Goal: Task Accomplishment & Management: Complete application form

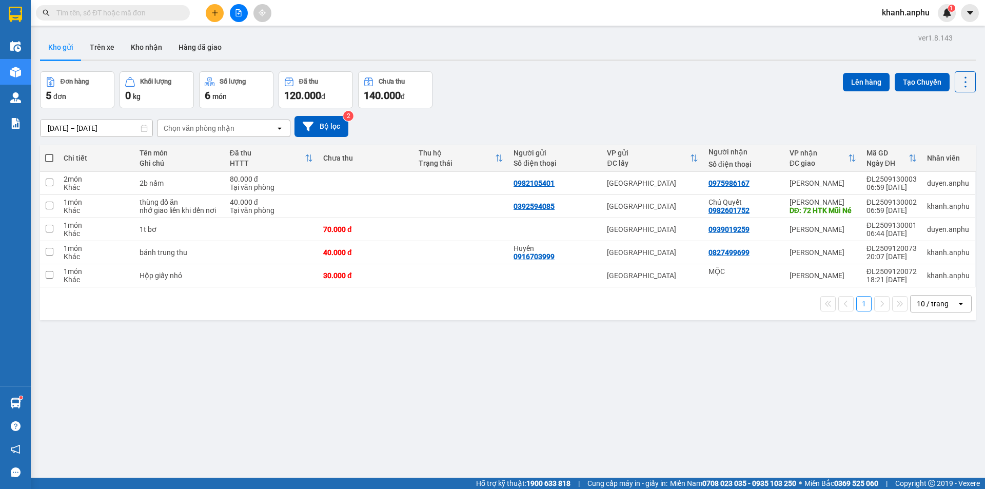
click at [217, 15] on icon "plus" at bounding box center [214, 12] width 7 height 7
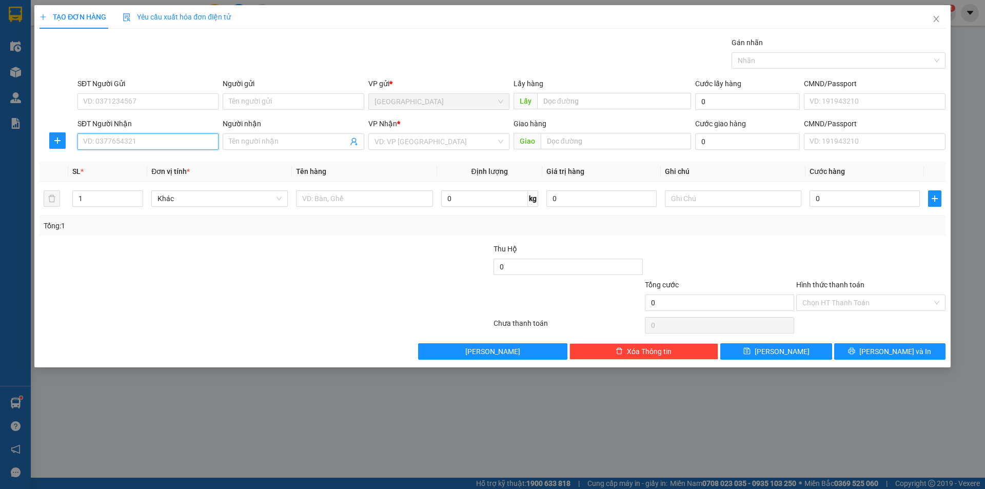
click at [152, 146] on input "SĐT Người Nhận" at bounding box center [147, 141] width 141 height 16
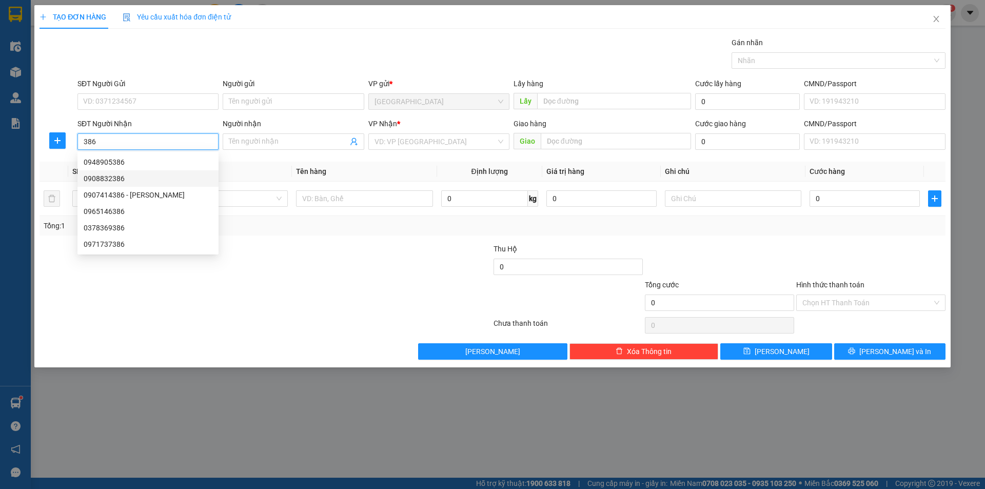
click at [90, 183] on div "0908832386" at bounding box center [148, 178] width 129 height 11
type input "0908832386"
type input "cây xăng số 9"
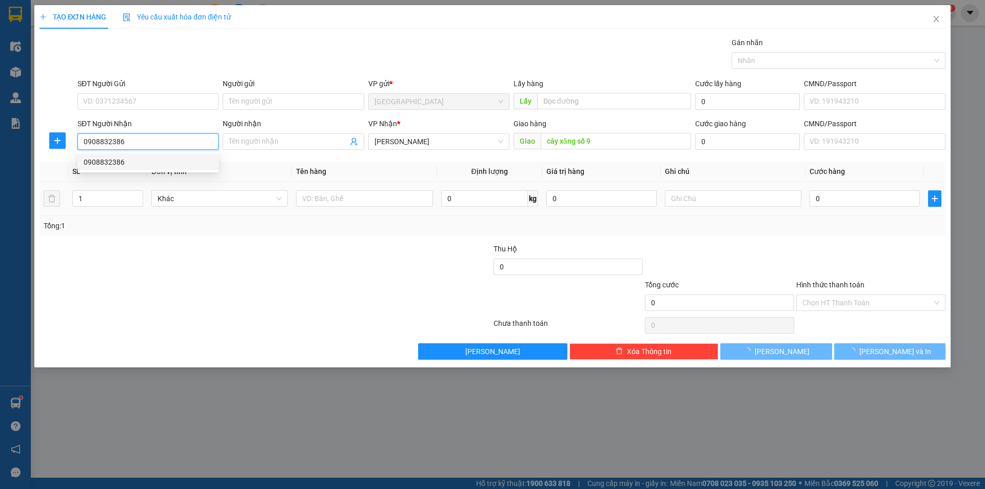
type input "50.000"
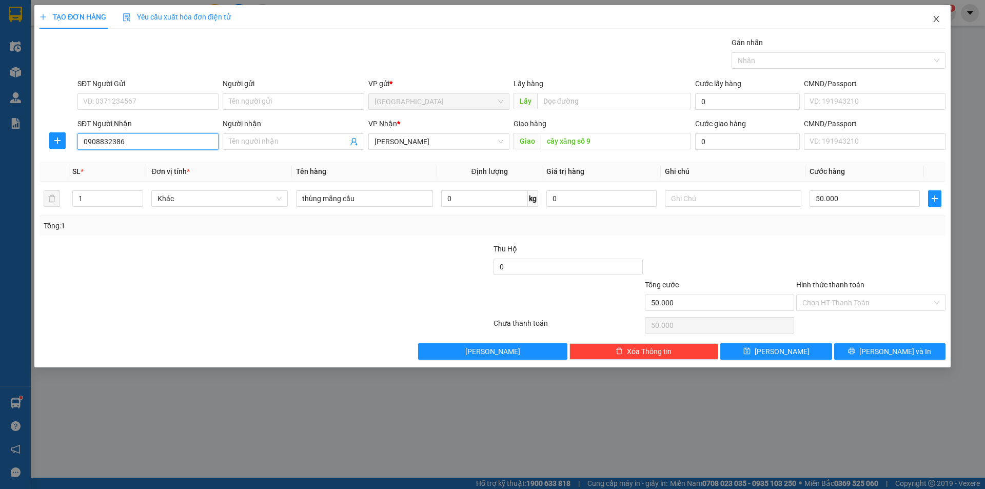
type input "0908832386"
click at [937, 24] on span "Close" at bounding box center [936, 19] width 29 height 29
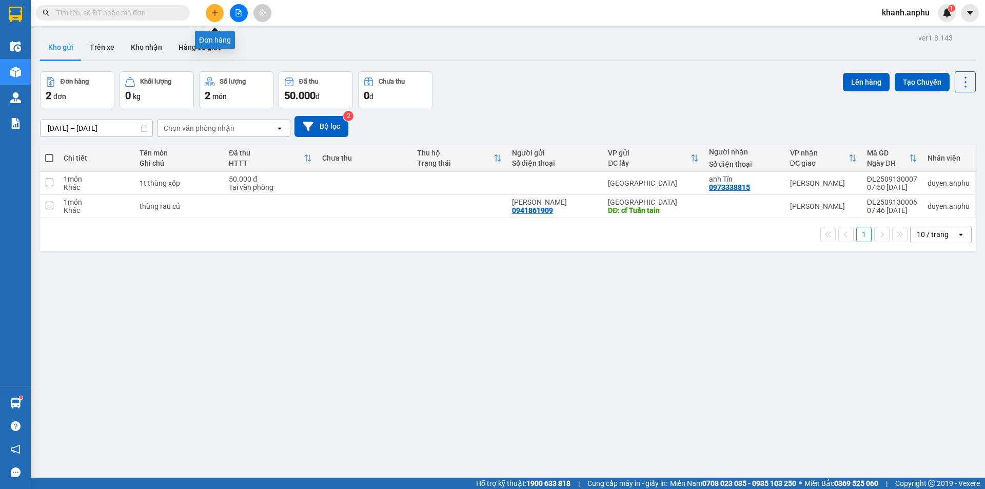
click at [222, 13] on button at bounding box center [215, 13] width 18 height 18
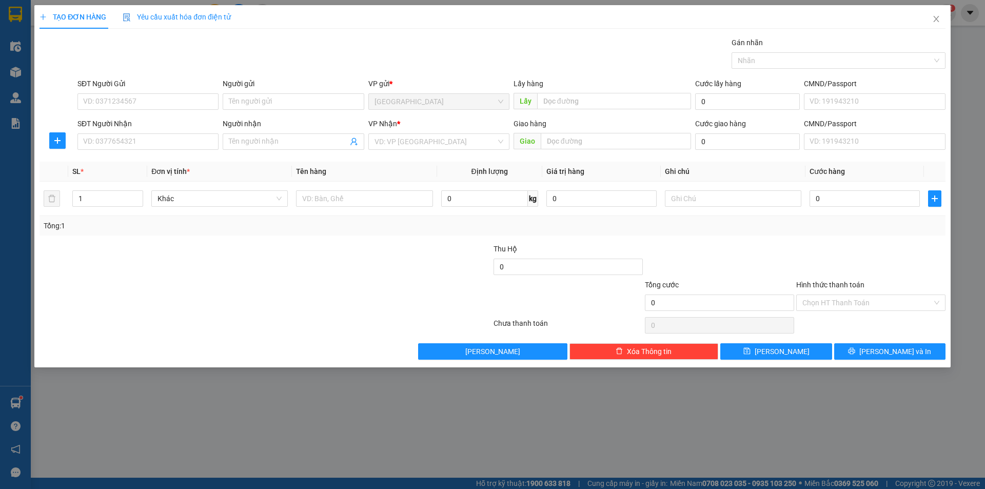
click at [177, 156] on div "Transit Pickup Surcharge Ids Transit Deliver Surcharge Ids Transit Deliver Surc…" at bounding box center [492, 198] width 906 height 323
click at [179, 148] on input "SĐT Người Nhận" at bounding box center [147, 141] width 141 height 16
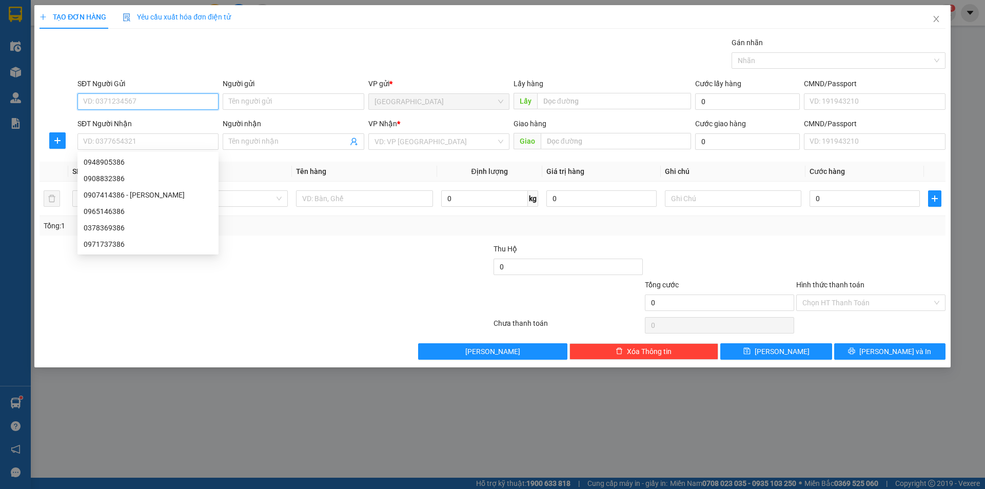
click at [124, 104] on input "SĐT Người Gửi" at bounding box center [147, 101] width 141 height 16
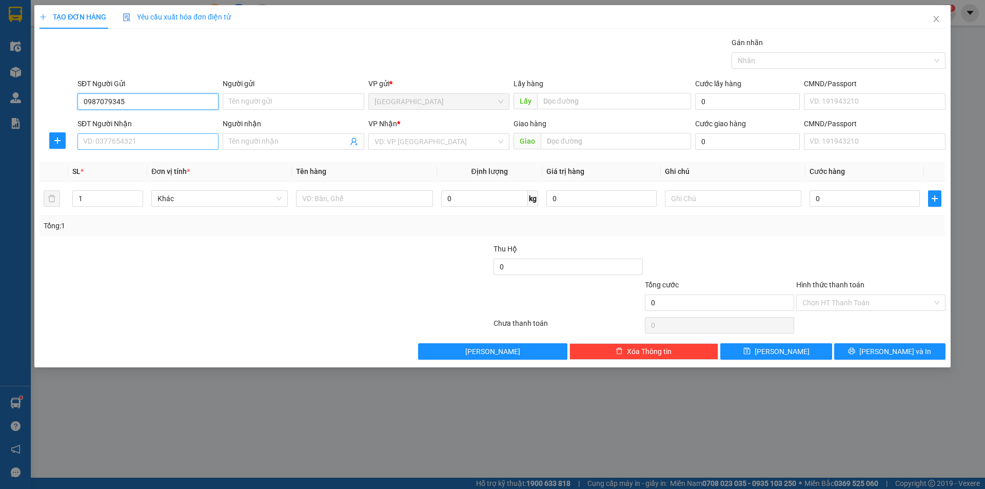
type input "0987079345"
click at [117, 143] on input "SĐT Người Nhận" at bounding box center [147, 141] width 141 height 16
drag, startPoint x: 126, startPoint y: 103, endPoint x: 69, endPoint y: 100, distance: 56.5
click at [69, 100] on div "SĐT Người Gửi 0987079345 0987079345 Người gửi Tên người gửi VP gửi * [GEOGRAPHI…" at bounding box center [492, 96] width 908 height 36
type input "0987079345"
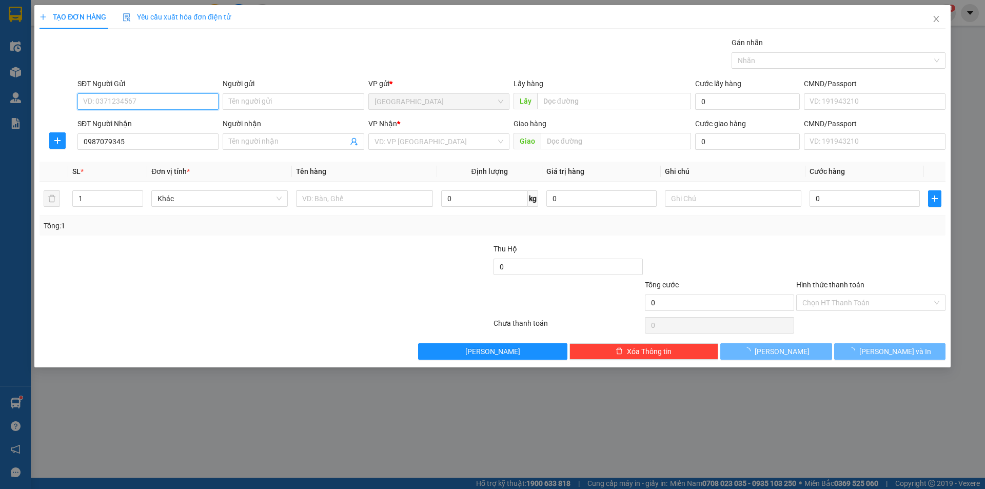
click at [104, 102] on input "SĐT Người Gửi" at bounding box center [147, 101] width 141 height 16
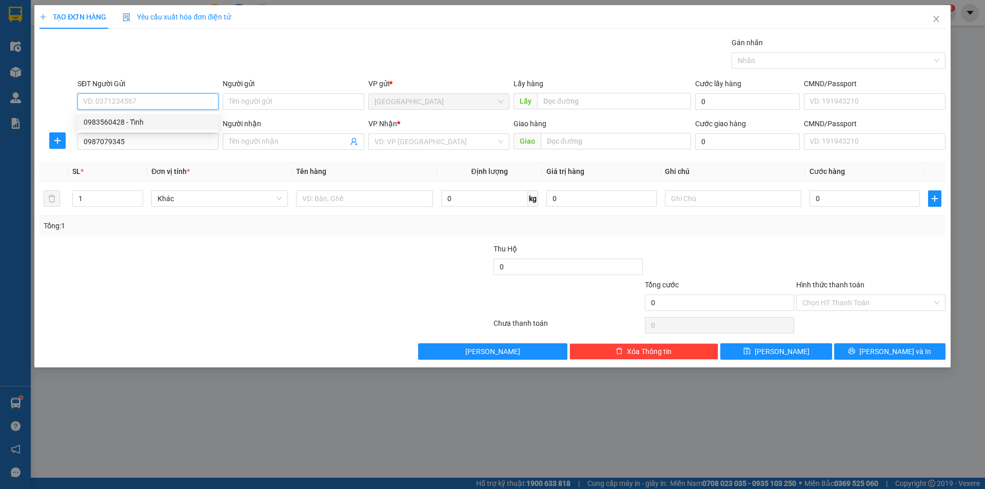
click at [122, 125] on div "0983560428 - Tỉnh" at bounding box center [148, 121] width 129 height 11
type input "0983560428"
type input "Tỉnh"
type input "40.000"
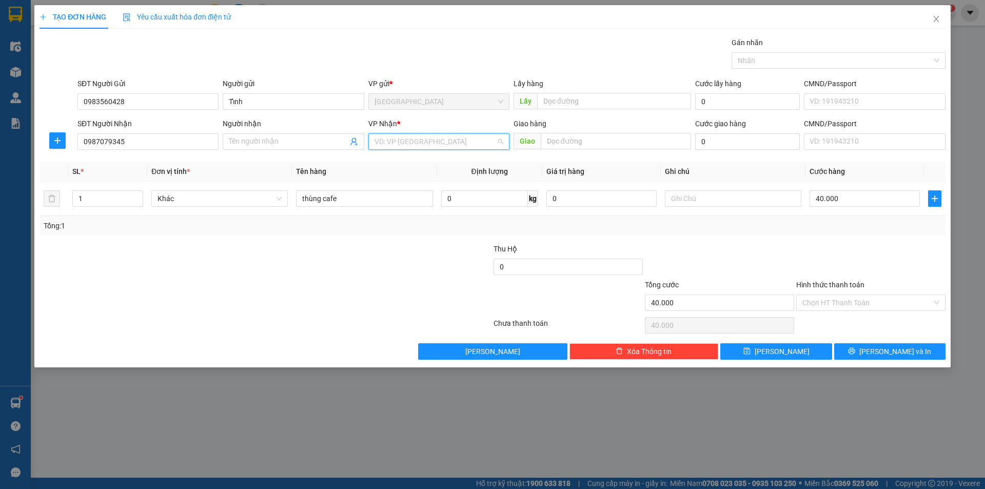
click at [413, 144] on input "search" at bounding box center [435, 141] width 122 height 15
click at [411, 196] on div "[PERSON_NAME]" at bounding box center [438, 194] width 129 height 11
click at [835, 303] on input "Hình thức thanh toán" at bounding box center [867, 302] width 130 height 15
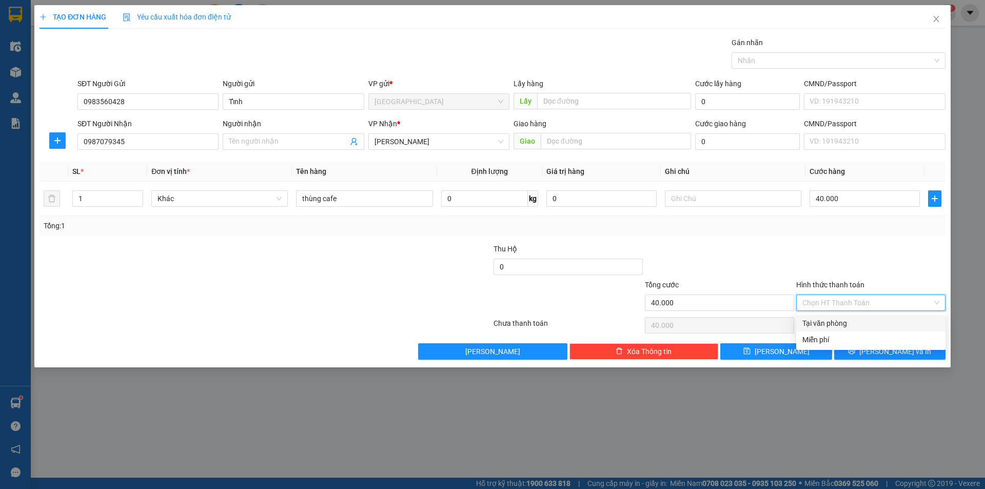
click at [844, 324] on div "Tại văn phòng" at bounding box center [870, 322] width 137 height 11
type input "0"
click at [855, 354] on icon "printer" at bounding box center [851, 350] width 7 height 7
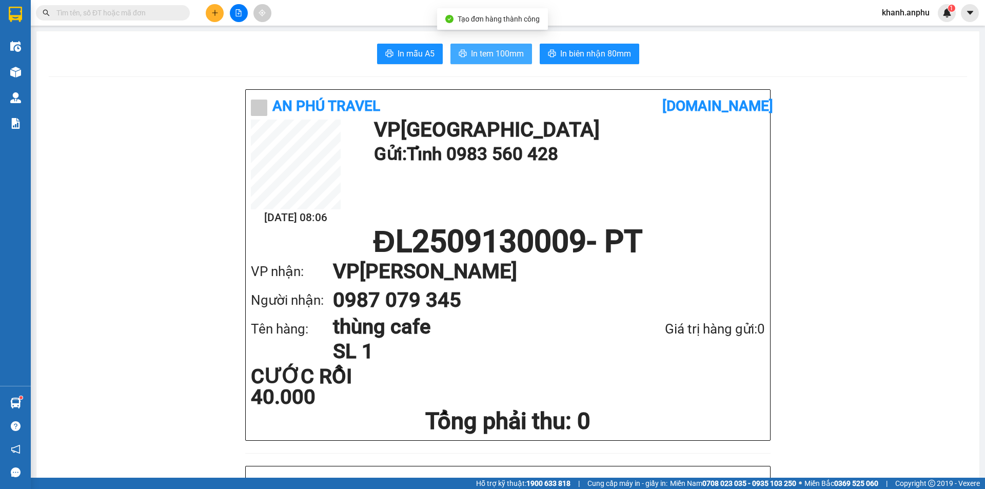
click at [497, 63] on button "In tem 100mm" at bounding box center [491, 54] width 82 height 21
click at [114, 10] on input "text" at bounding box center [116, 12] width 121 height 11
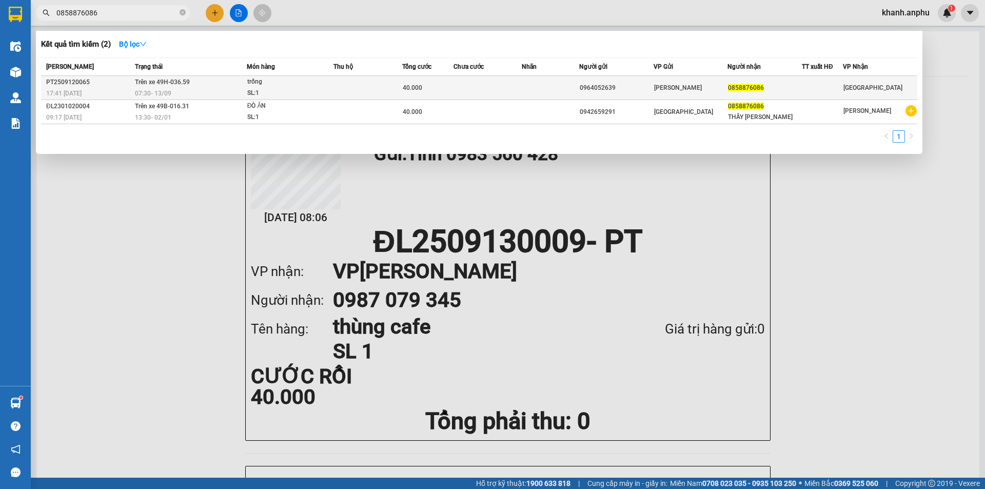
type input "0858876086"
click at [308, 85] on div "trống" at bounding box center [285, 81] width 77 height 11
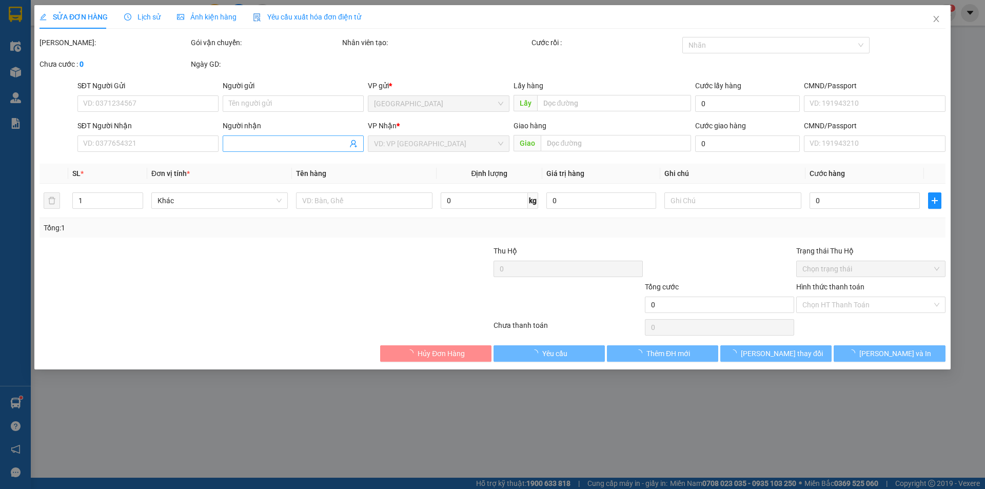
type input "0964052639"
type input "0858876086"
type input "40.000"
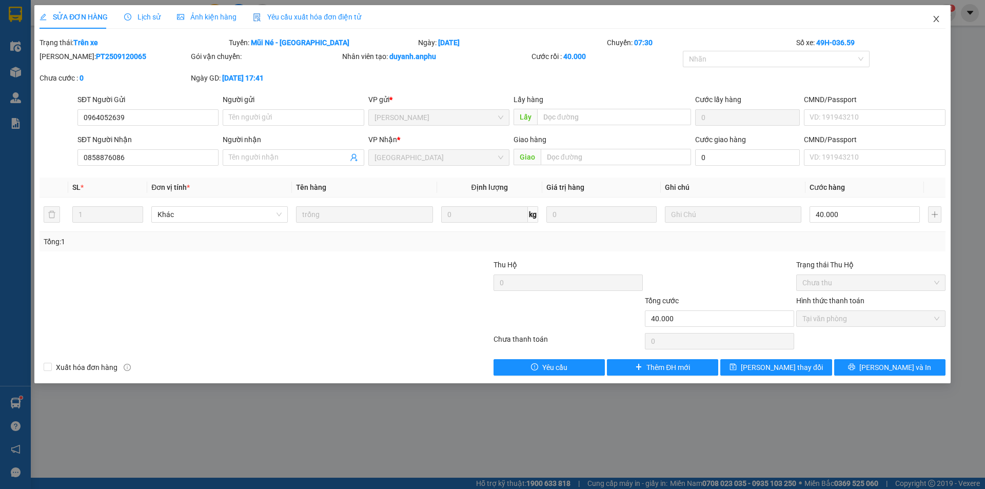
click at [934, 21] on icon "close" at bounding box center [936, 19] width 8 height 8
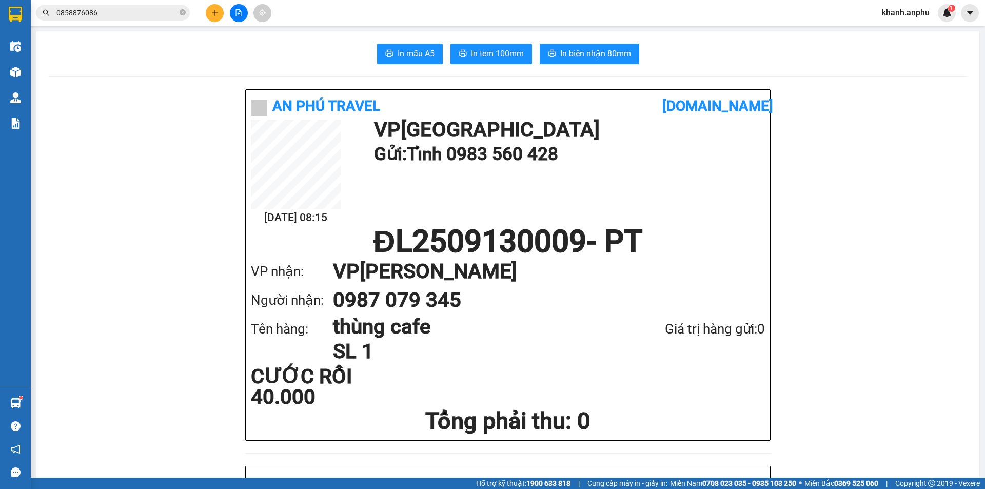
click at [212, 22] on button at bounding box center [215, 13] width 18 height 18
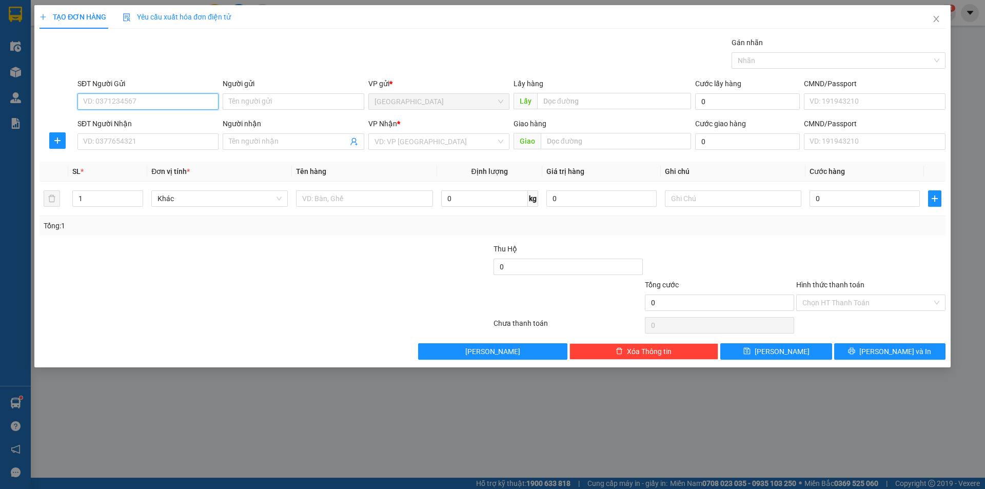
click at [191, 102] on input "SĐT Người Gửi" at bounding box center [147, 101] width 141 height 16
type input "0915513435"
click at [134, 144] on input "SĐT Người Nhận" at bounding box center [147, 141] width 141 height 16
type input "0948567075"
click at [402, 139] on input "search" at bounding box center [435, 141] width 122 height 15
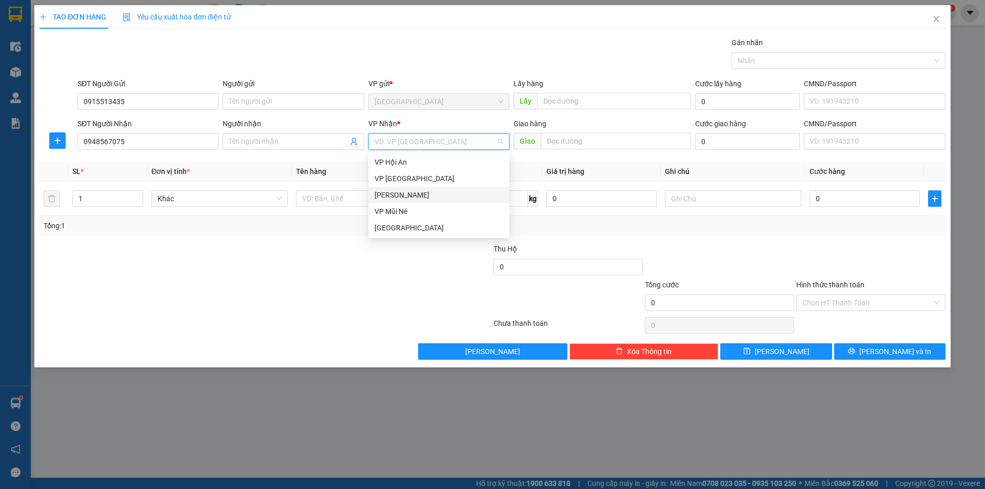
click at [399, 190] on div "[PERSON_NAME]" at bounding box center [438, 194] width 129 height 11
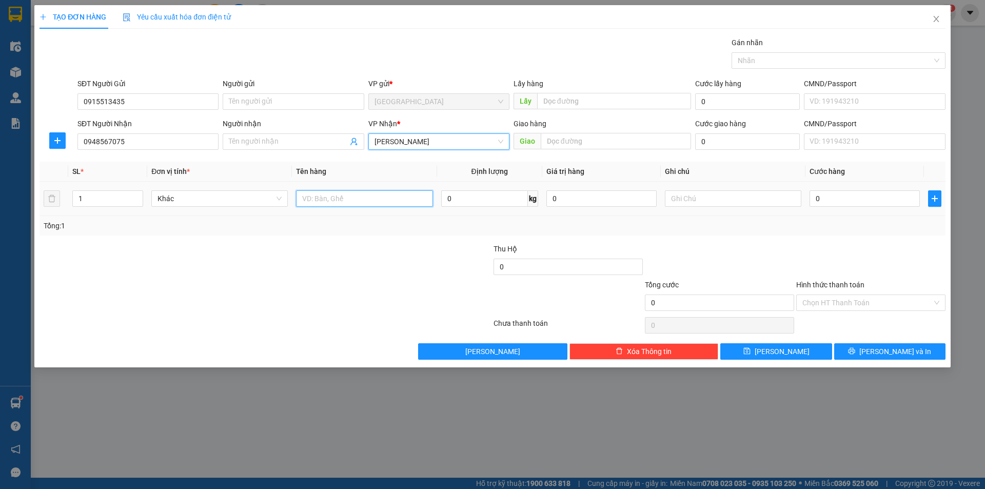
click at [344, 201] on input "text" at bounding box center [364, 198] width 136 height 16
type input "s"
type input "1t sầu riêng"
click at [869, 206] on input "0" at bounding box center [864, 198] width 110 height 16
type input "1"
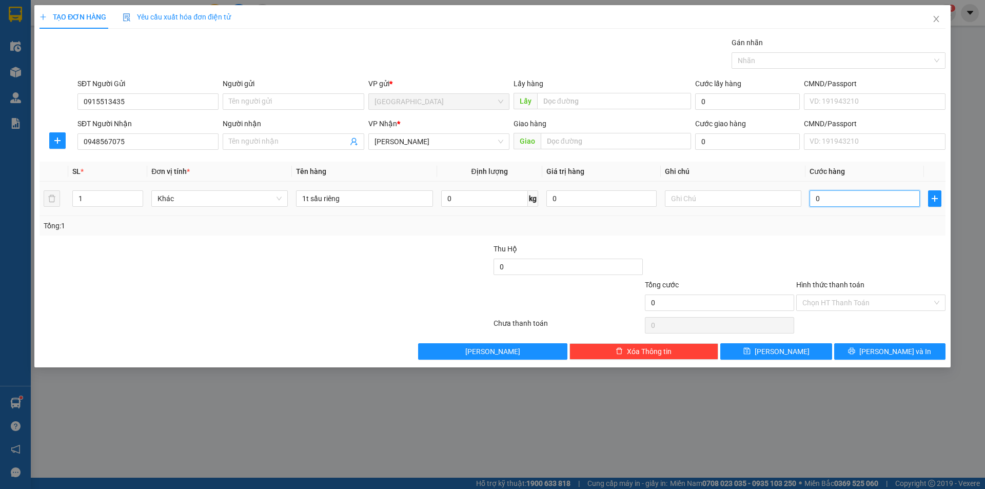
type input "1"
type input "10"
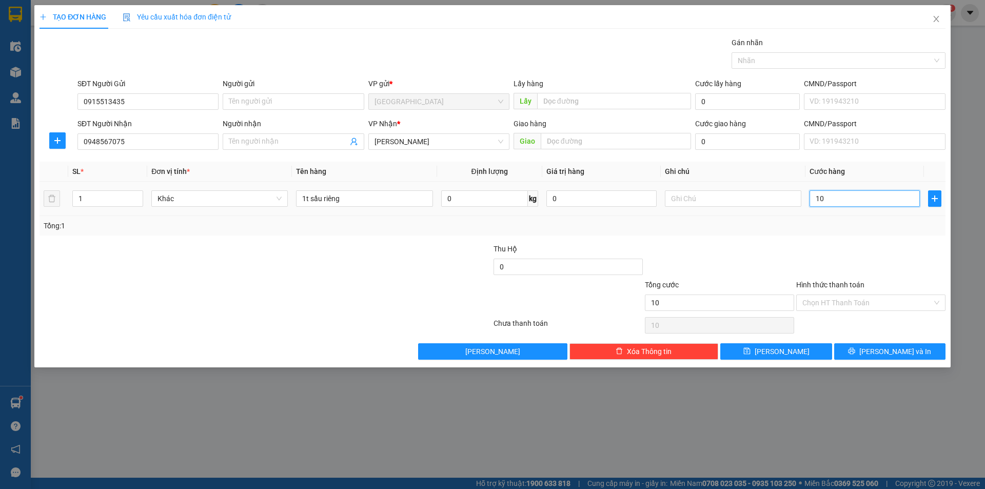
type input "100"
type input "100.000"
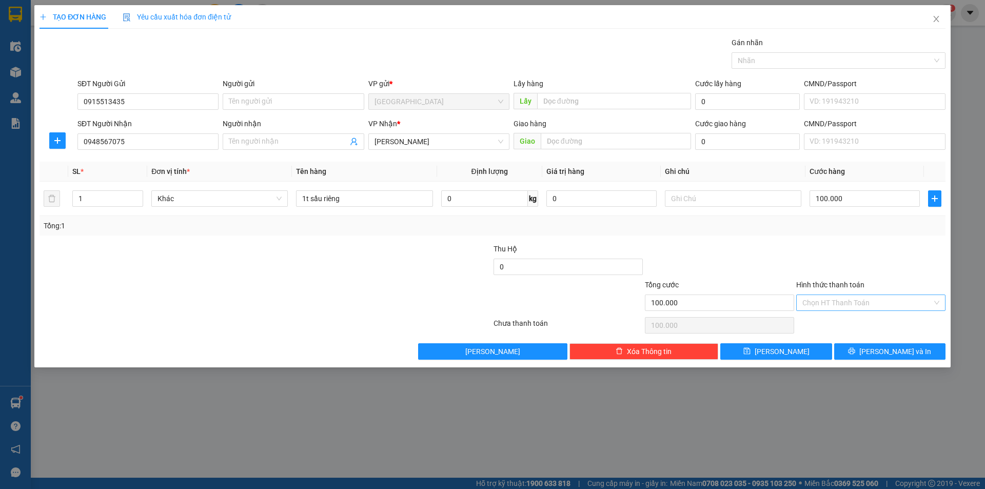
click at [892, 300] on input "Hình thức thanh toán" at bounding box center [867, 302] width 130 height 15
click at [863, 323] on div "Tại văn phòng" at bounding box center [870, 322] width 137 height 11
type input "0"
click at [886, 355] on span "[PERSON_NAME] và In" at bounding box center [895, 351] width 72 height 11
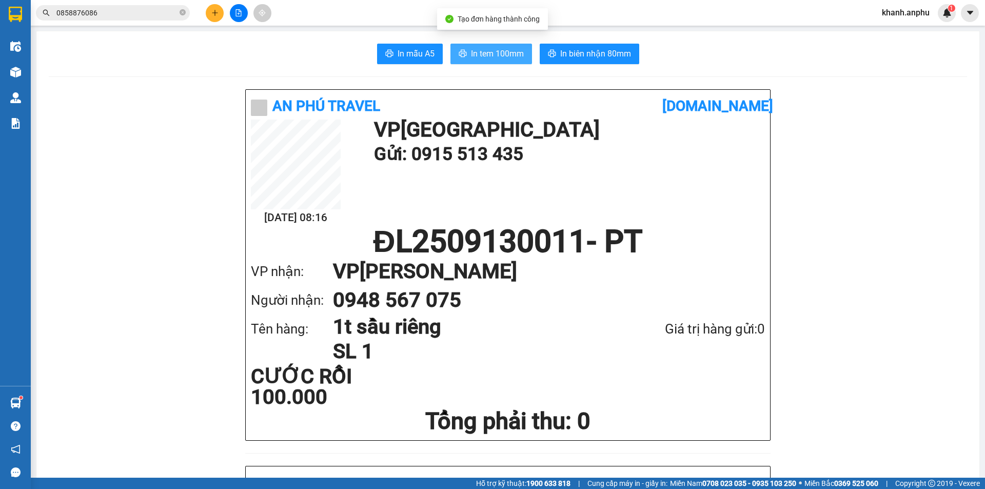
click at [471, 63] on button "In tem 100mm" at bounding box center [491, 54] width 82 height 21
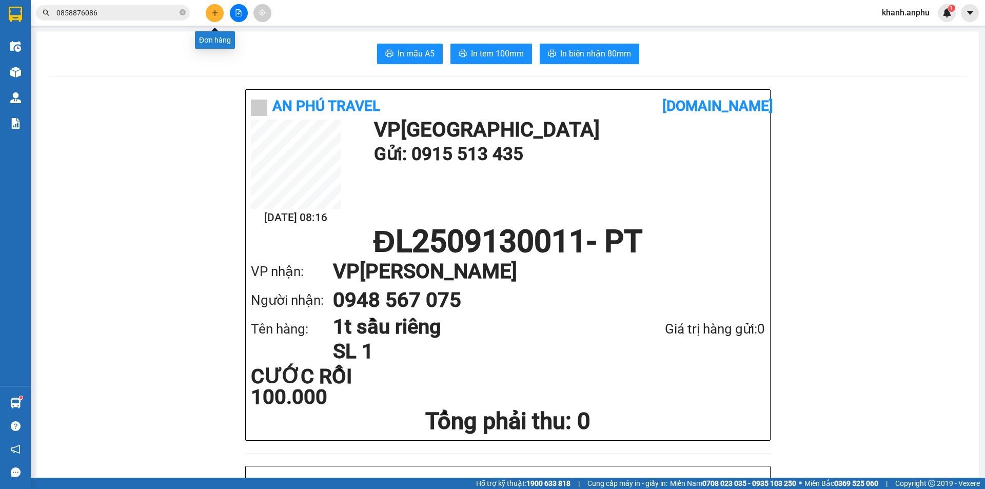
click at [208, 15] on button at bounding box center [215, 13] width 18 height 18
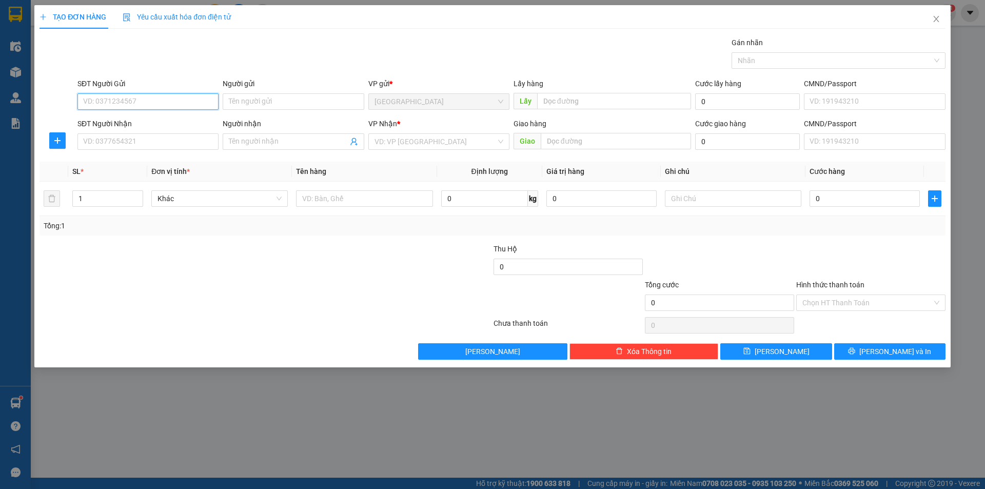
click at [156, 101] on input "SĐT Người Gửi" at bounding box center [147, 101] width 141 height 16
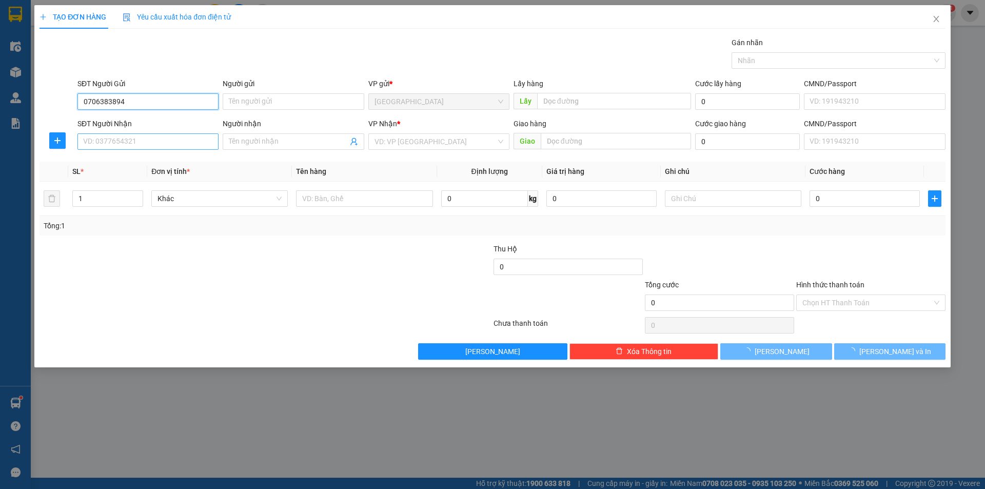
type input "0706383894"
click at [124, 138] on input "SĐT Người Nhận" at bounding box center [147, 141] width 141 height 16
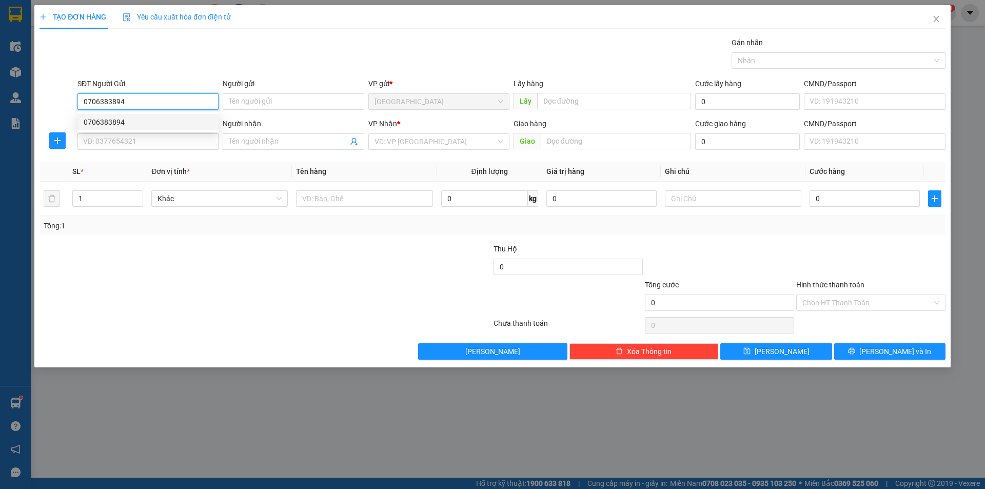
drag, startPoint x: 128, startPoint y: 105, endPoint x: 134, endPoint y: 108, distance: 7.6
click at [134, 108] on input "0706383894" at bounding box center [147, 101] width 141 height 16
click at [131, 123] on div "0706383894" at bounding box center [148, 121] width 129 height 11
type input "0933118900"
type input "tuân"
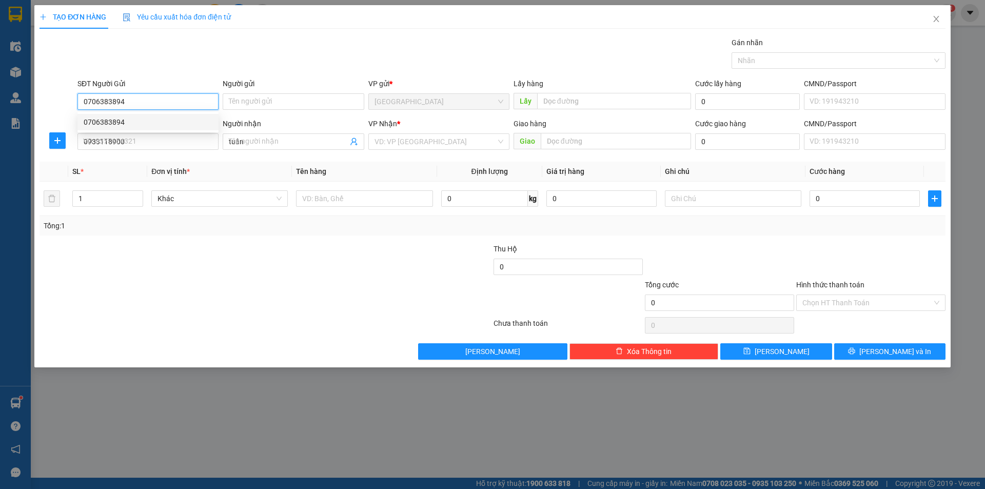
type input "30.000"
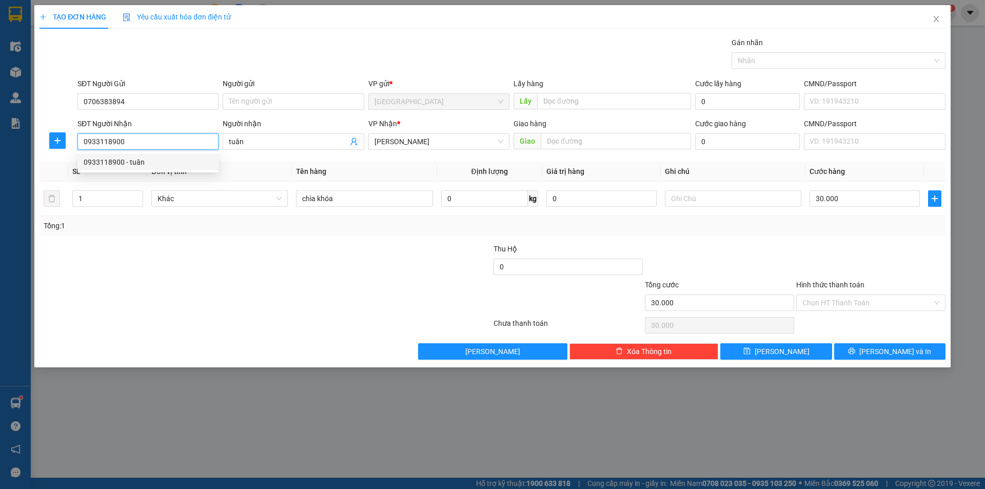
drag, startPoint x: 132, startPoint y: 139, endPoint x: 84, endPoint y: 141, distance: 48.2
click at [84, 141] on input "0933118900" at bounding box center [147, 141] width 141 height 16
click at [110, 179] on div "0706383894" at bounding box center [148, 178] width 129 height 11
type input "0706383894"
type input "70.000"
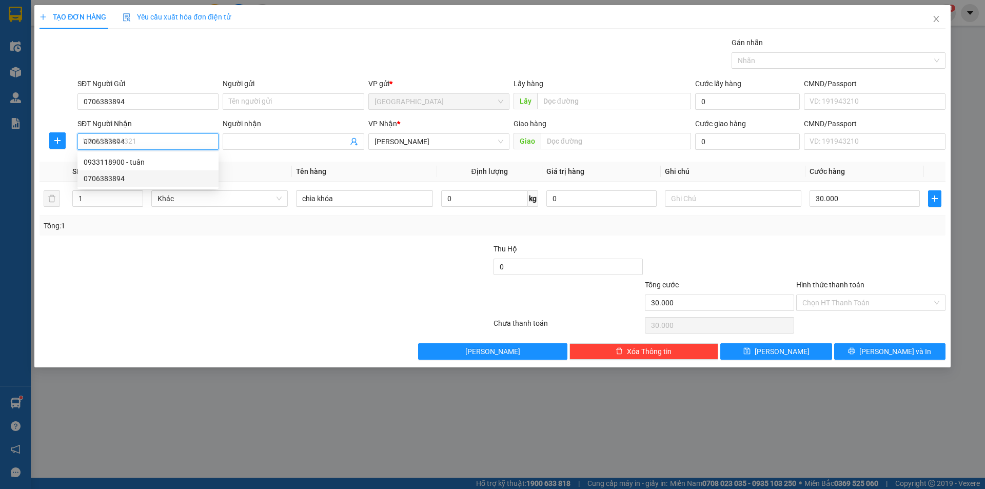
type input "70.000"
type input "0706383894"
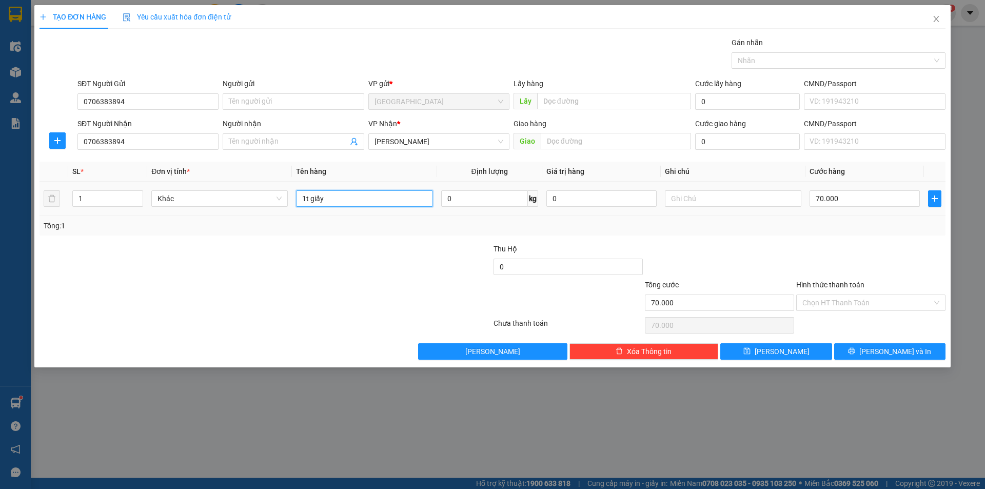
click at [336, 193] on input "1t giấy" at bounding box center [364, 198] width 136 height 16
type input "1 chìa khóa xe"
click at [829, 201] on input "70.000" at bounding box center [864, 198] width 110 height 16
type input "3"
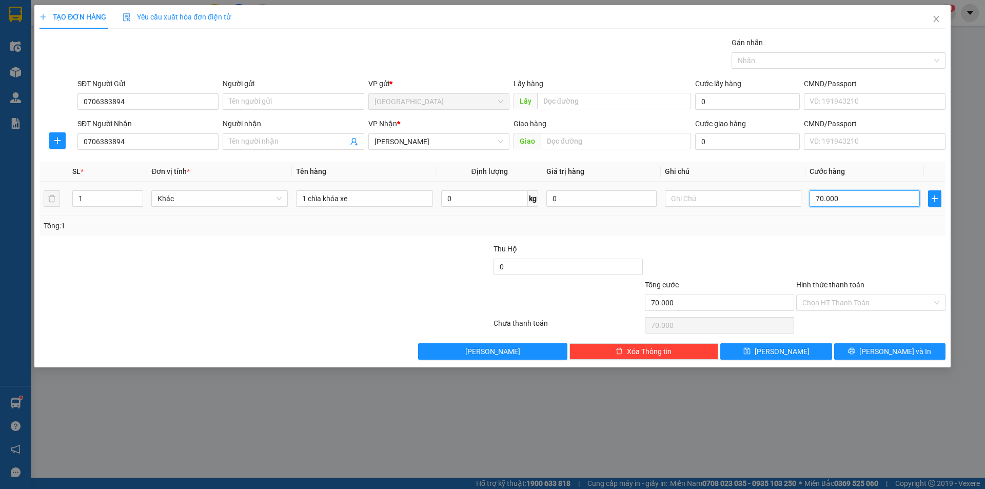
type input "3"
type input "30"
type input "30.000"
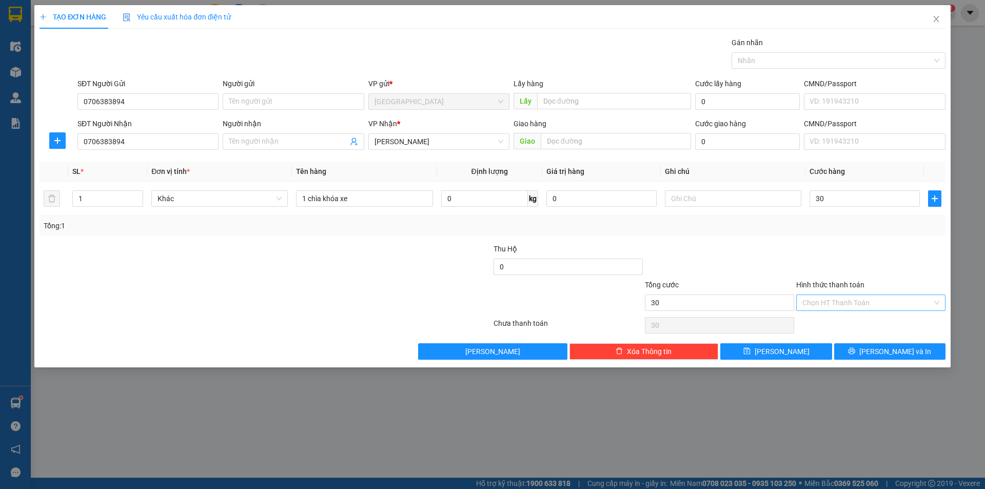
type input "30.000"
click at [851, 298] on input "Hình thức thanh toán" at bounding box center [867, 302] width 130 height 15
click at [855, 321] on div "Tại văn phòng" at bounding box center [870, 322] width 137 height 11
type input "0"
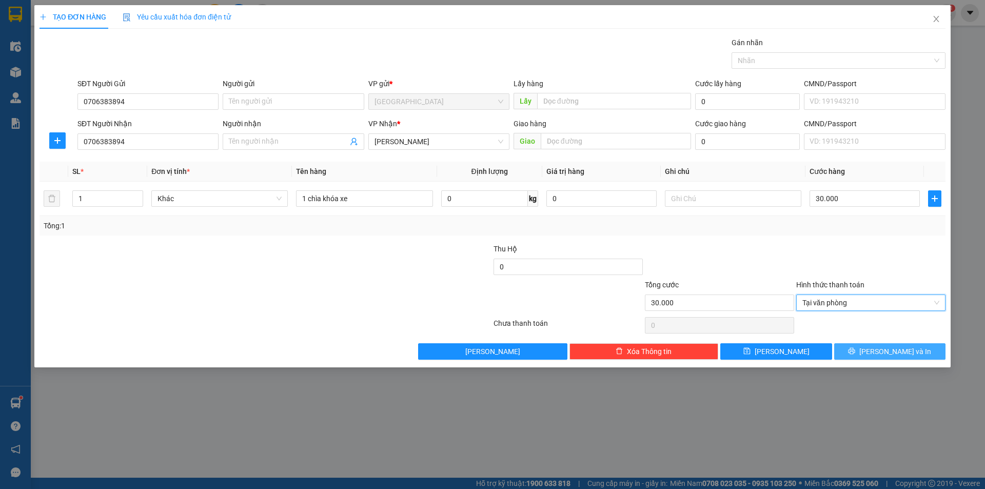
click at [869, 353] on button "[PERSON_NAME] và In" at bounding box center [889, 351] width 111 height 16
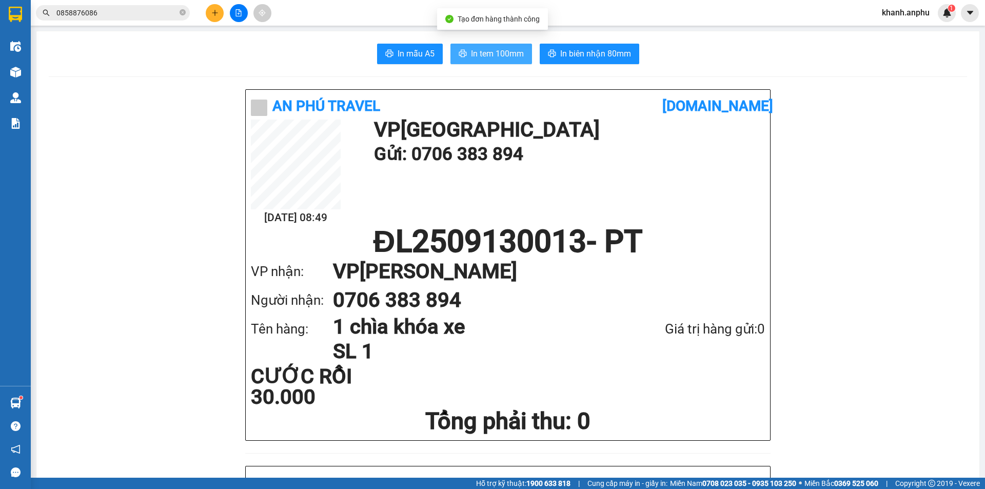
click at [507, 54] on span "In tem 100mm" at bounding box center [497, 53] width 53 height 13
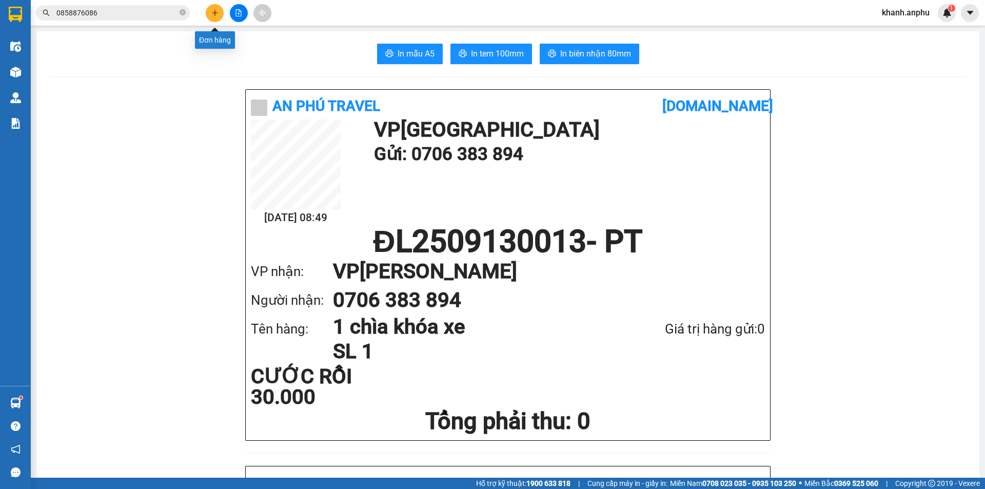
click at [210, 14] on button at bounding box center [215, 13] width 18 height 18
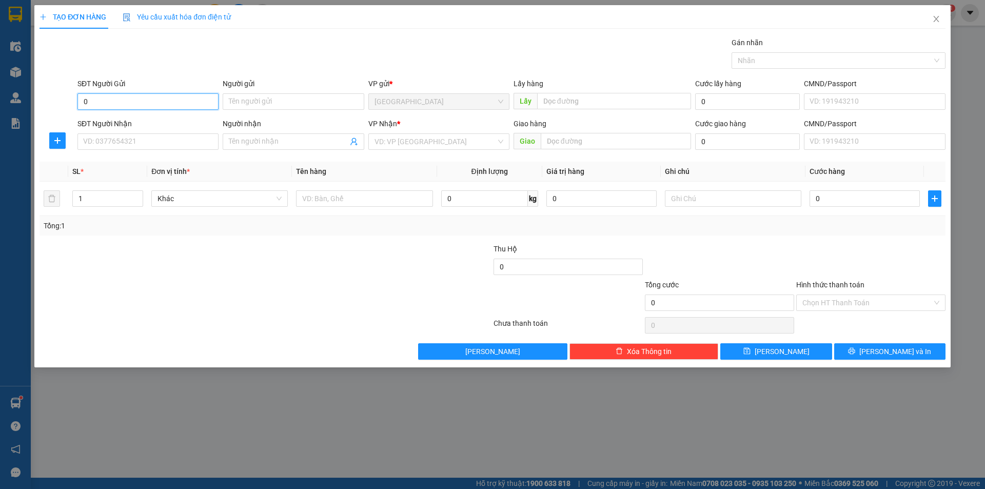
type input "0"
